Goal: Transaction & Acquisition: Purchase product/service

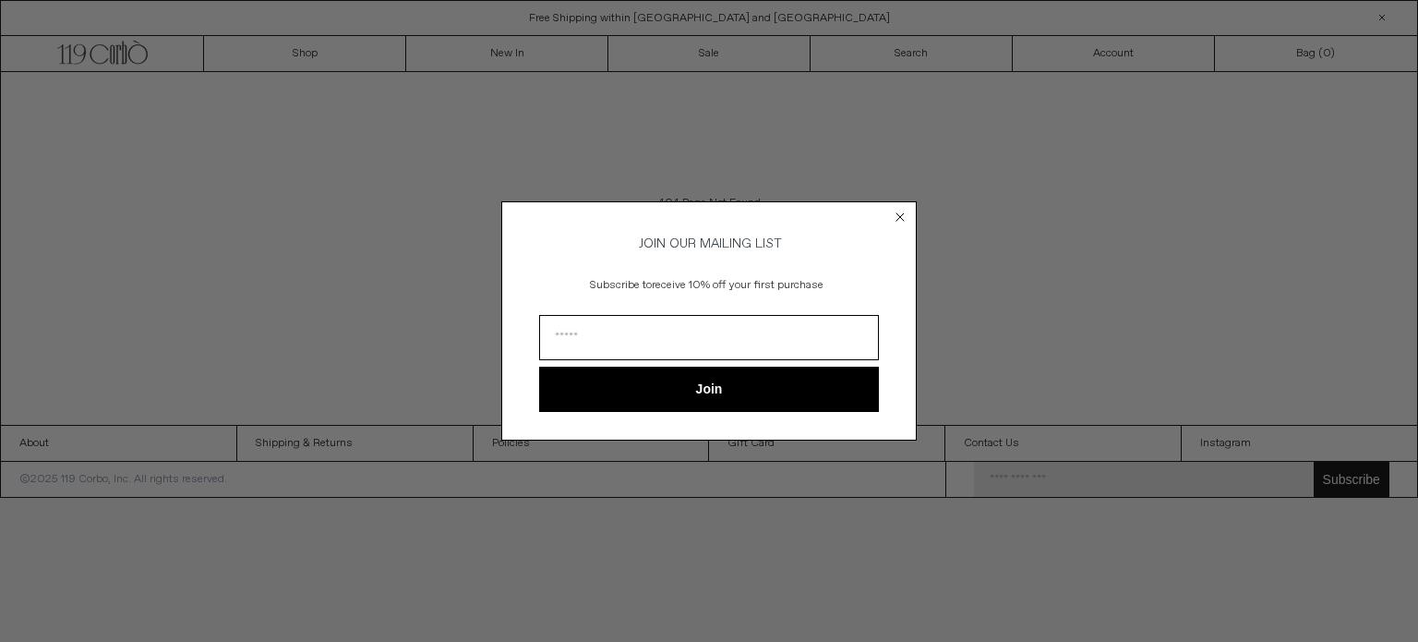
click at [899, 210] on circle "Close dialog" at bounding box center [901, 218] width 18 height 18
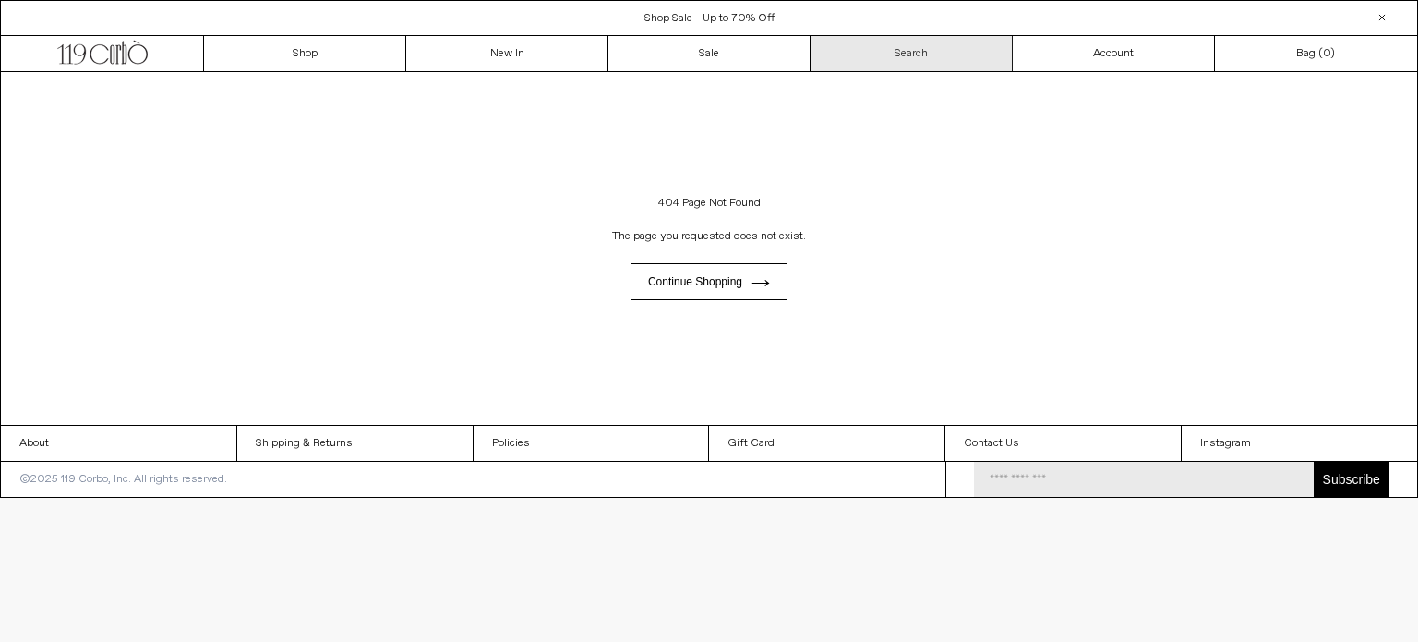
click at [916, 43] on link "Search" at bounding box center [912, 53] width 202 height 35
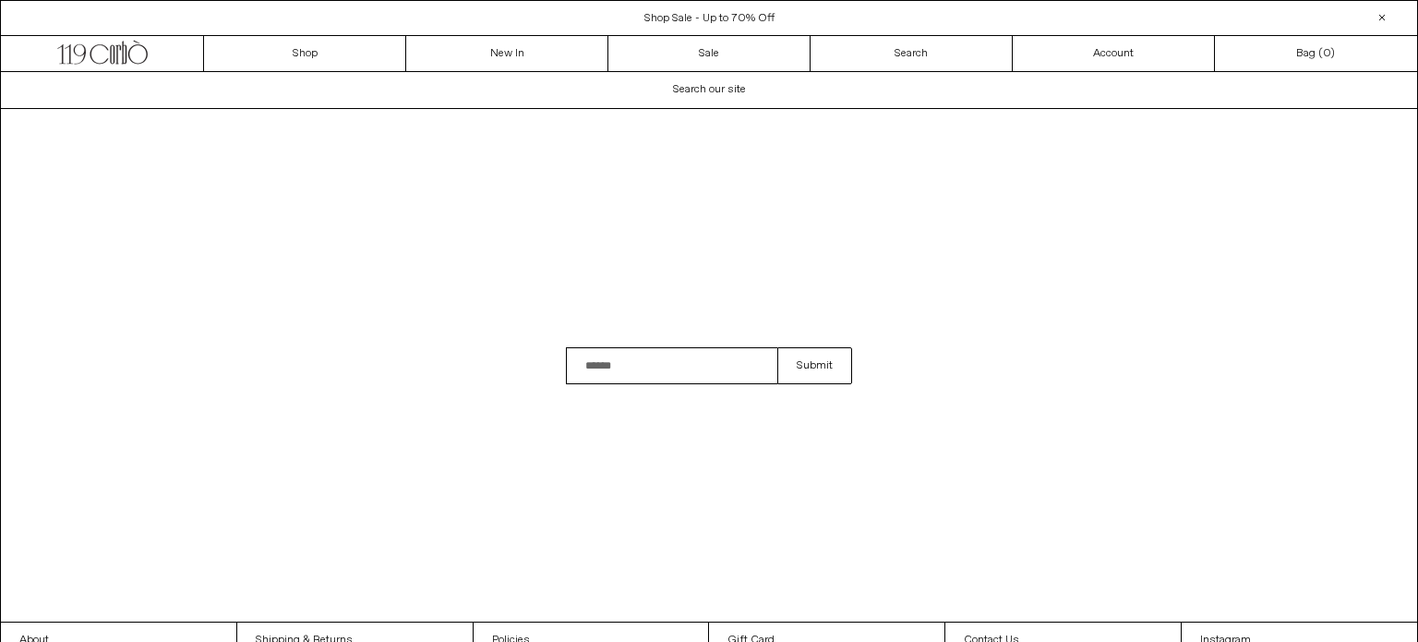
click at [649, 368] on input "Search" at bounding box center [671, 365] width 211 height 37
type input "*"
type input "**********"
click at [778, 347] on button "Submit" at bounding box center [815, 365] width 75 height 37
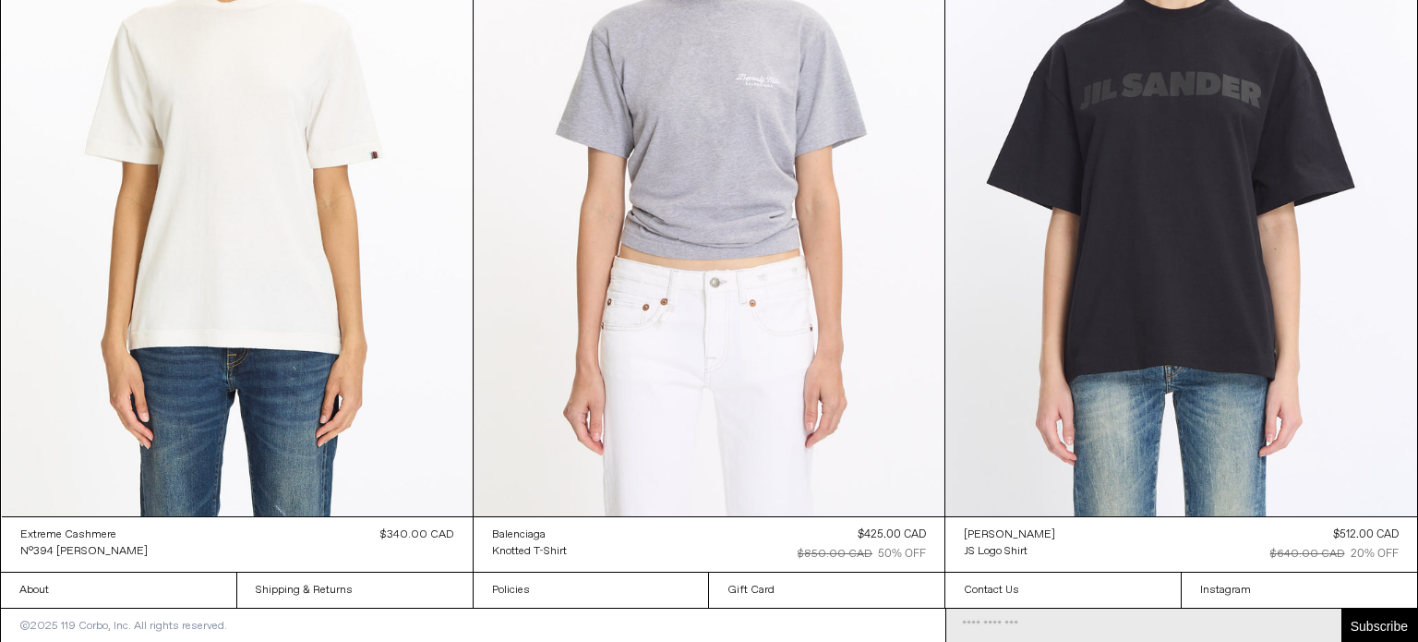
scroll to position [1195, 0]
